Goal: Navigation & Orientation: Find specific page/section

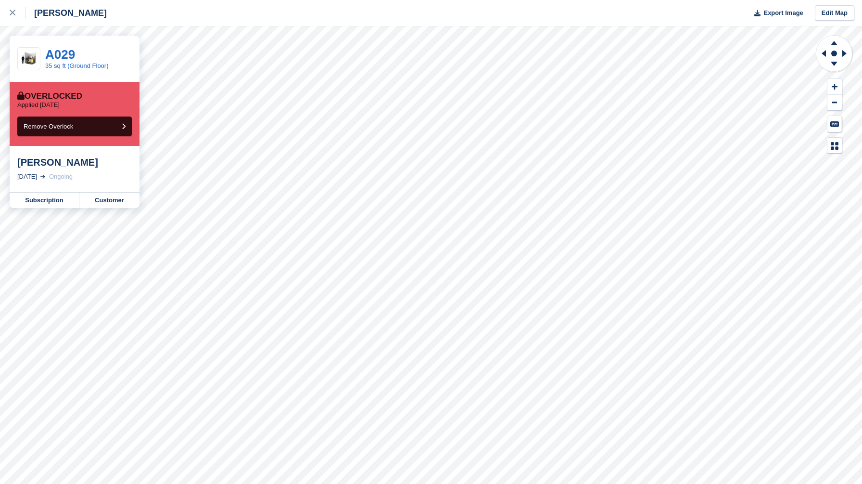
click at [293, 17] on div "Crosby Export Image Edit Map" at bounding box center [431, 13] width 862 height 26
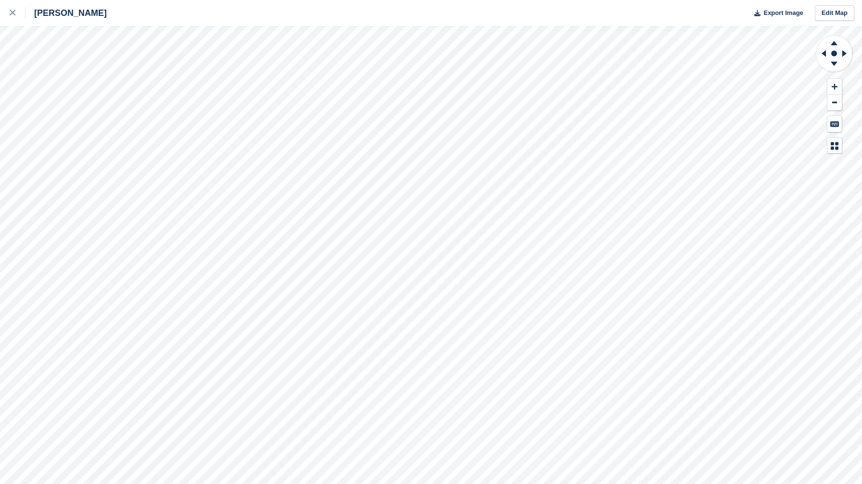
click at [319, 19] on div "Crosby Export Image Edit Map" at bounding box center [431, 13] width 862 height 26
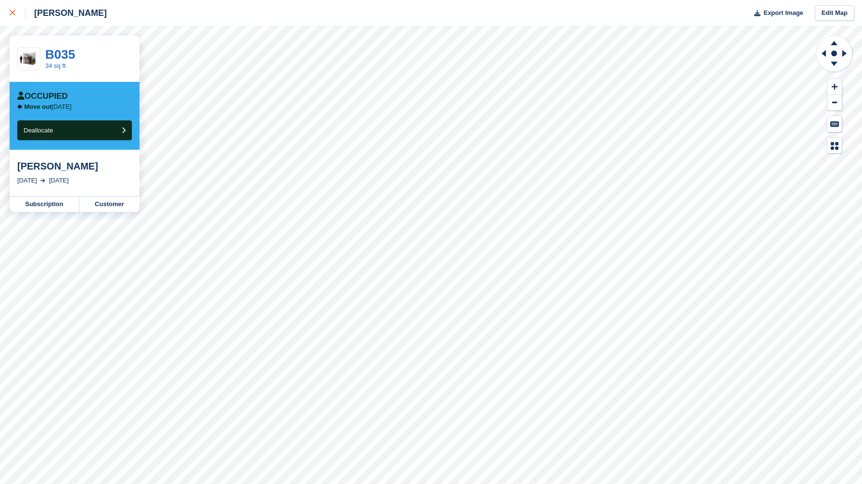
click at [12, 11] on icon at bounding box center [13, 13] width 6 height 6
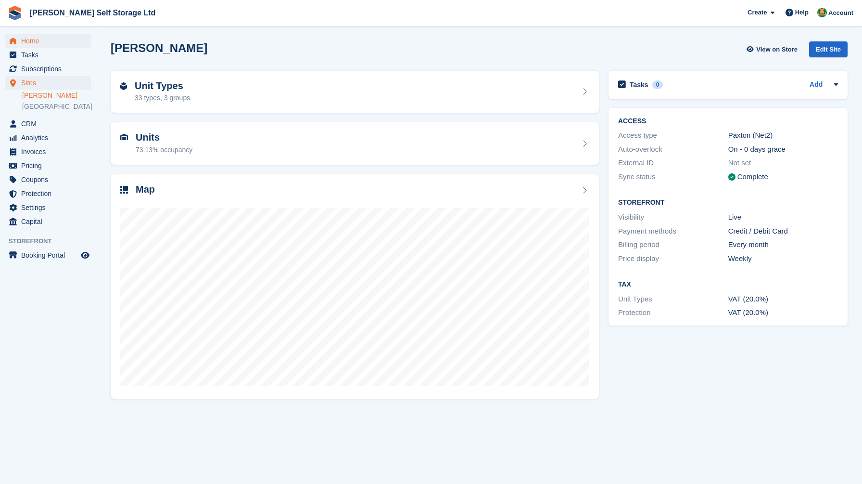
click at [54, 40] on span "Home" at bounding box center [50, 40] width 58 height 13
